Goal: Task Accomplishment & Management: Complete application form

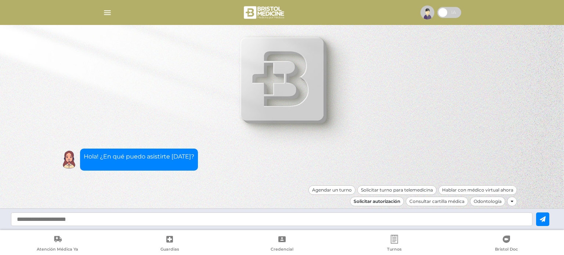
click at [386, 202] on div "Solicitar autorización" at bounding box center [377, 202] width 54 height 10
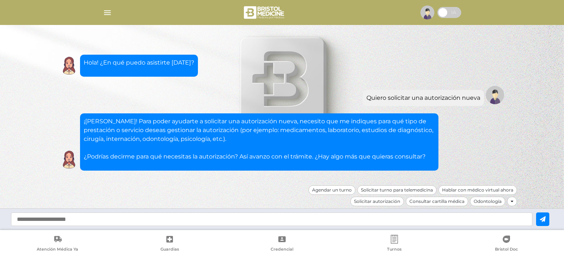
click at [189, 220] on input "text" at bounding box center [271, 219] width 521 height 14
click at [209, 219] on input "text" at bounding box center [271, 219] width 521 height 14
type input "**********"
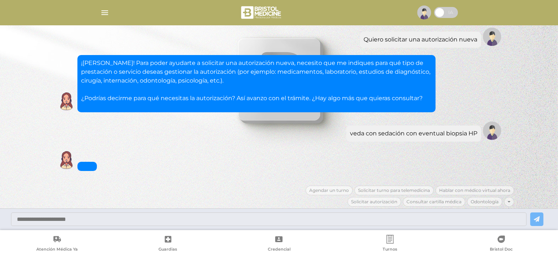
scroll to position [72, 0]
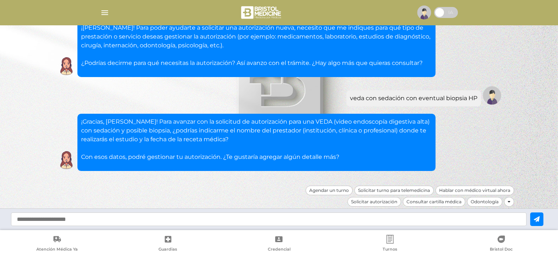
click at [149, 214] on input "text" at bounding box center [268, 219] width 515 height 14
type input "**********"
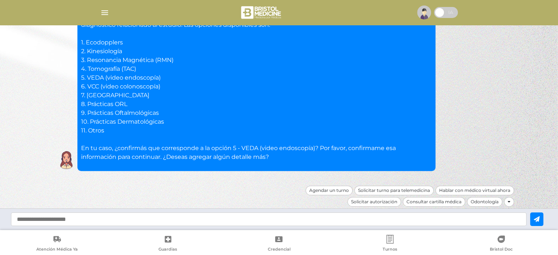
scroll to position [235, 0]
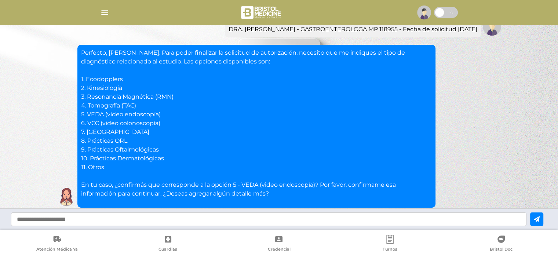
click at [105, 219] on input "text" at bounding box center [268, 219] width 515 height 14
type input "*"
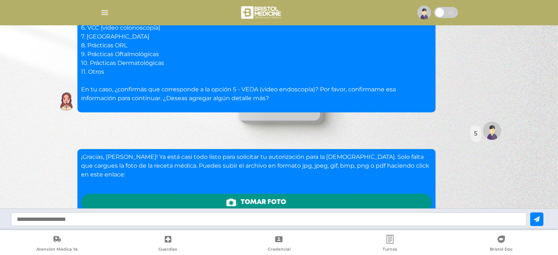
scroll to position [447, 0]
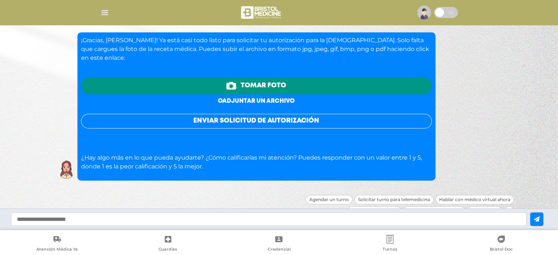
click at [246, 98] on link "o adjuntar un archivo" at bounding box center [256, 101] width 77 height 6
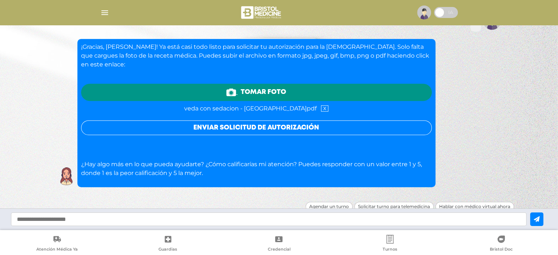
scroll to position [447, 0]
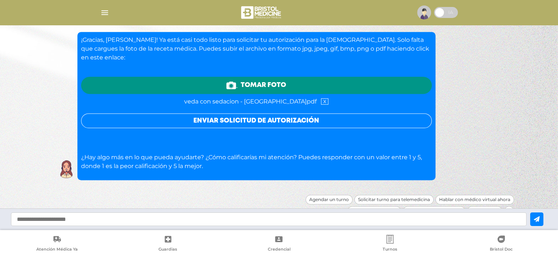
click at [251, 113] on button "Enviar solicitud de autorización" at bounding box center [256, 120] width 351 height 15
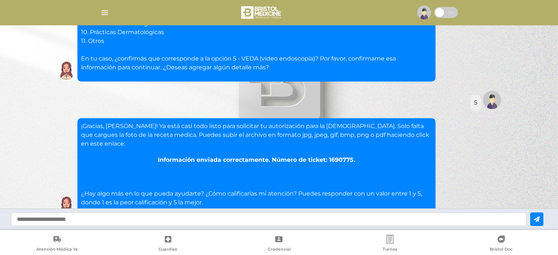
scroll to position [398, 0]
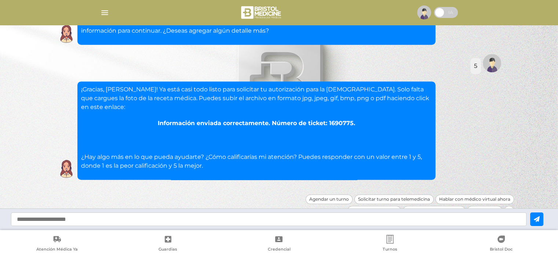
click at [198, 221] on input "text" at bounding box center [268, 219] width 515 height 14
type input "**********"
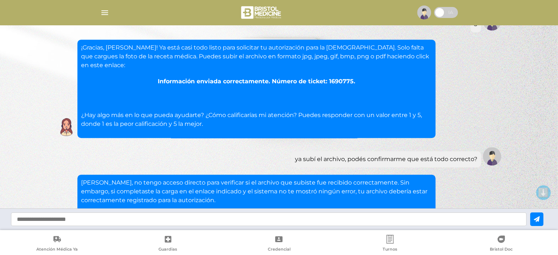
scroll to position [434, 0]
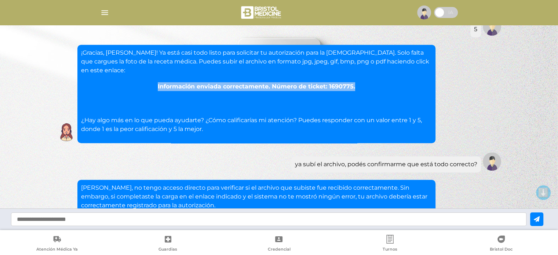
drag, startPoint x: 157, startPoint y: 77, endPoint x: 357, endPoint y: 80, distance: 200.0
click at [357, 82] on div "Información enviada correctamente. Número de ticket: 1690775." at bounding box center [256, 86] width 351 height 9
copy div "Información enviada correctamente. Número de ticket: 1690775."
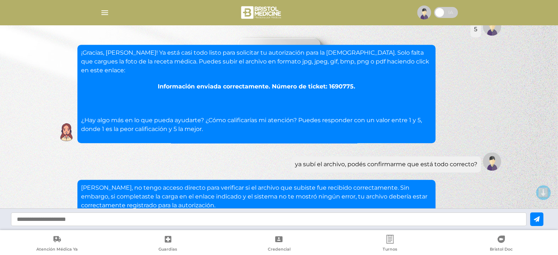
click at [466, 91] on div "¡Gracias, Graciela! Ya está casi todo listo para solicitar tu autorización para…" at bounding box center [279, 94] width 448 height 98
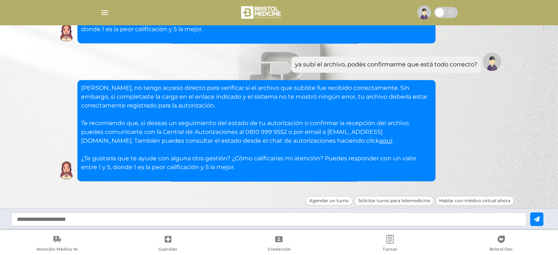
scroll to position [544, 0]
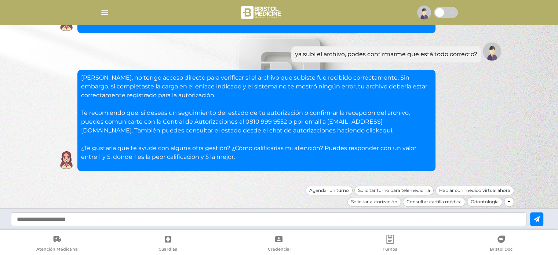
click at [379, 132] on link "aquí" at bounding box center [385, 130] width 13 height 7
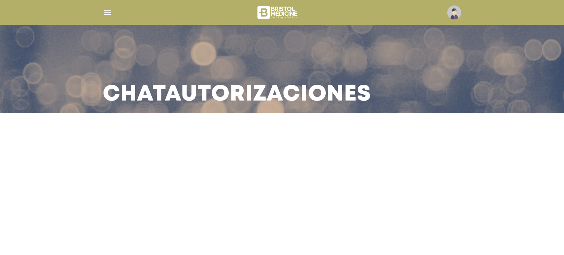
click at [252, 196] on main "Chat Autorizaciones" at bounding box center [282, 127] width 564 height 255
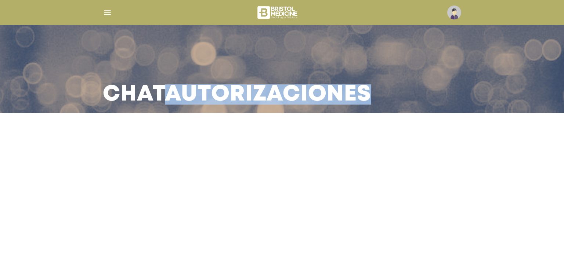
click at [252, 196] on main "Chat Autorizaciones" at bounding box center [282, 127] width 564 height 255
click at [253, 196] on main "Chat Autorizaciones" at bounding box center [282, 127] width 564 height 255
click at [251, 195] on main "Chat Autorizaciones" at bounding box center [282, 127] width 564 height 255
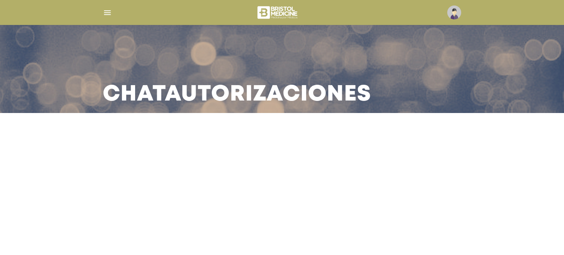
click at [458, 12] on img at bounding box center [454, 13] width 14 height 14
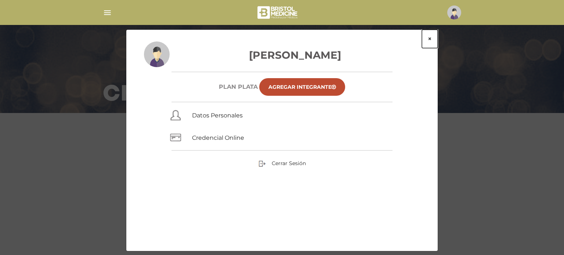
click at [431, 34] on button "×" at bounding box center [430, 39] width 16 height 18
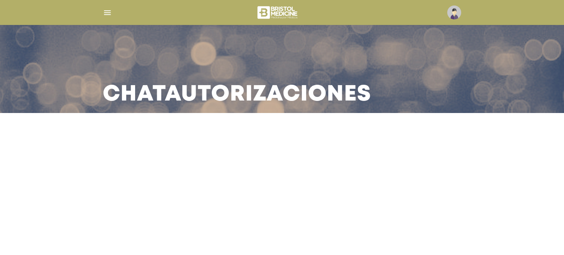
click at [279, 206] on main "Chat Autorizaciones" at bounding box center [282, 127] width 564 height 255
